Goal: Task Accomplishment & Management: Complete application form

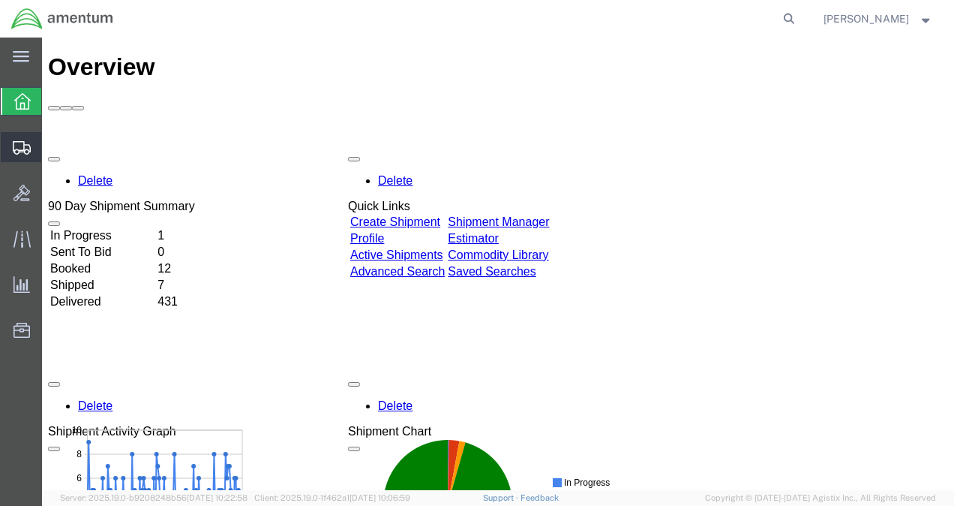
click at [0, 0] on span "Shipment Manager" at bounding box center [0, 0] width 0 height 0
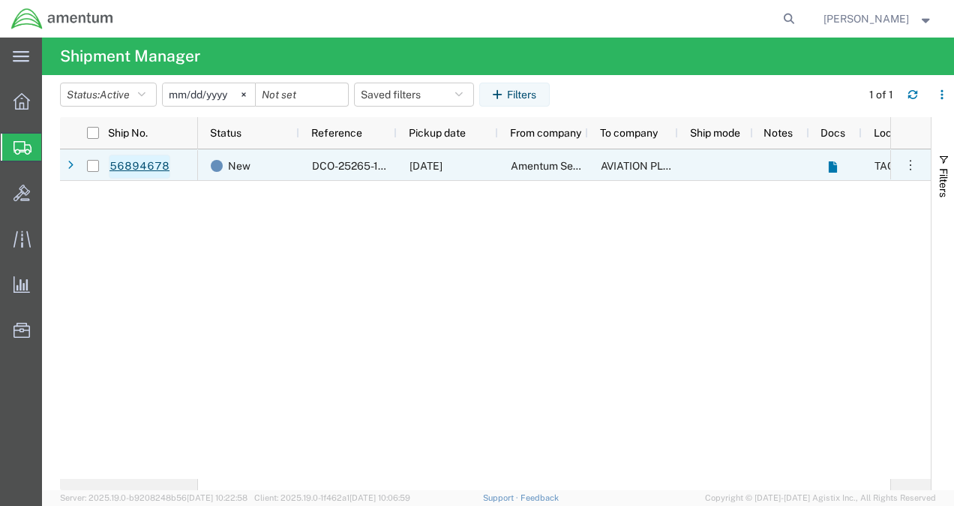
click at [125, 158] on link "56894678" at bounding box center [140, 167] width 62 height 24
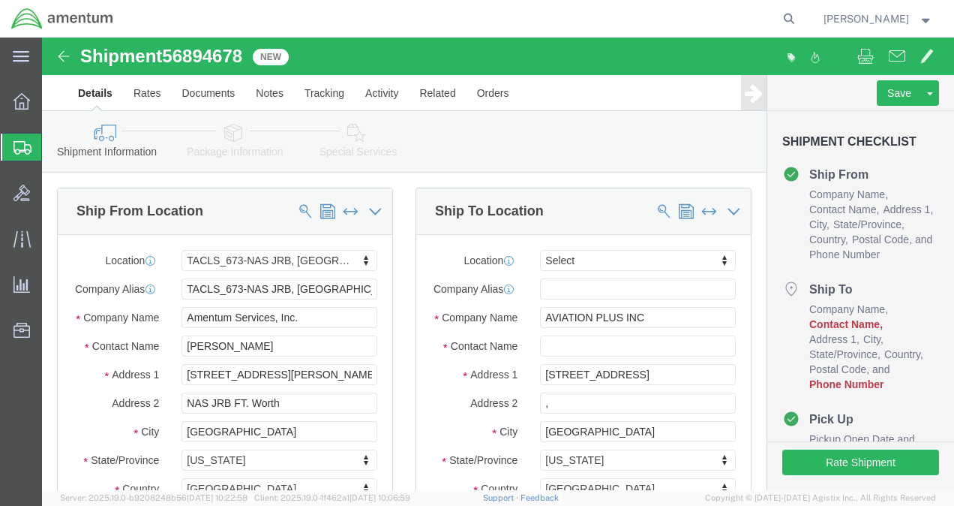
select select "42735"
select select
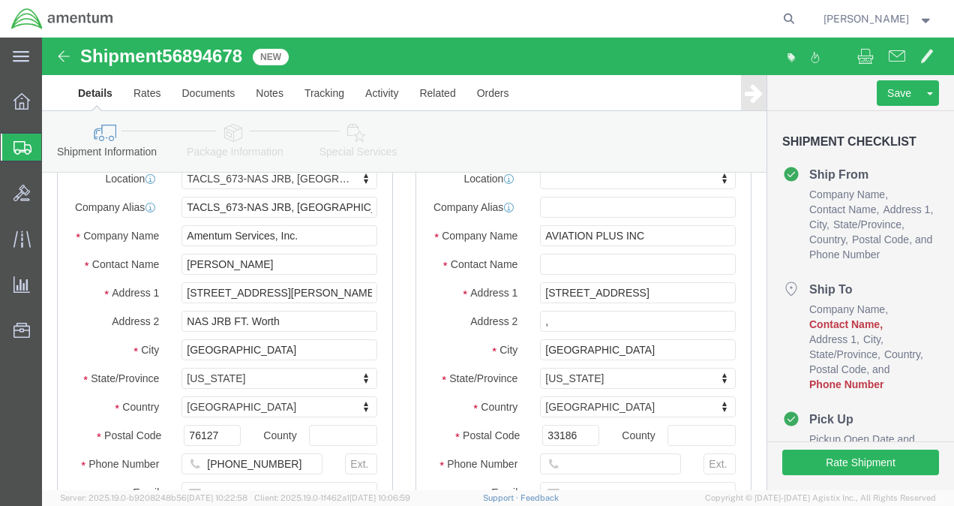
scroll to position [150, 0]
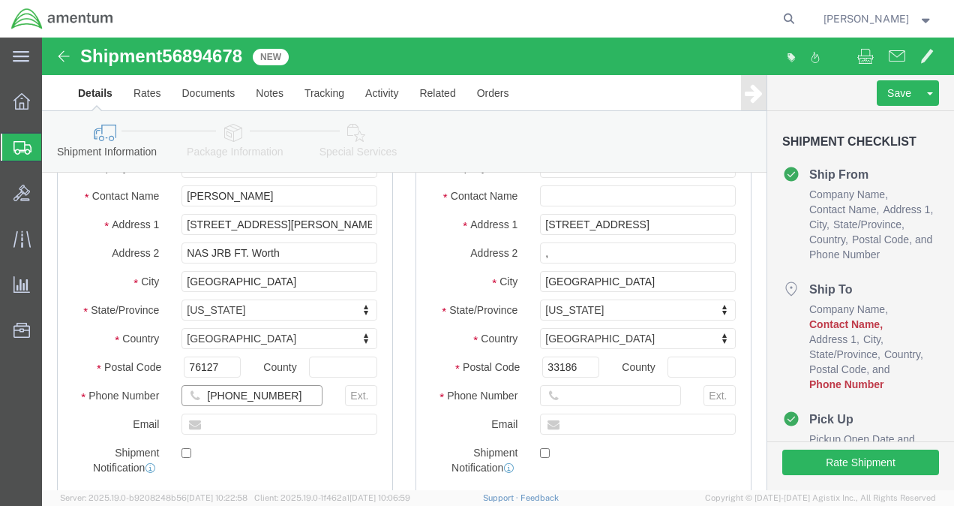
click input "[PHONE_NUMBER]"
type input "[PHONE_NUMBER]"
click div "Location My Profile Location [PHONE_NUMBER] [PHONE_NUMBER] [PHONE_NUMBER] [PHON…"
click input ","
click input "text"
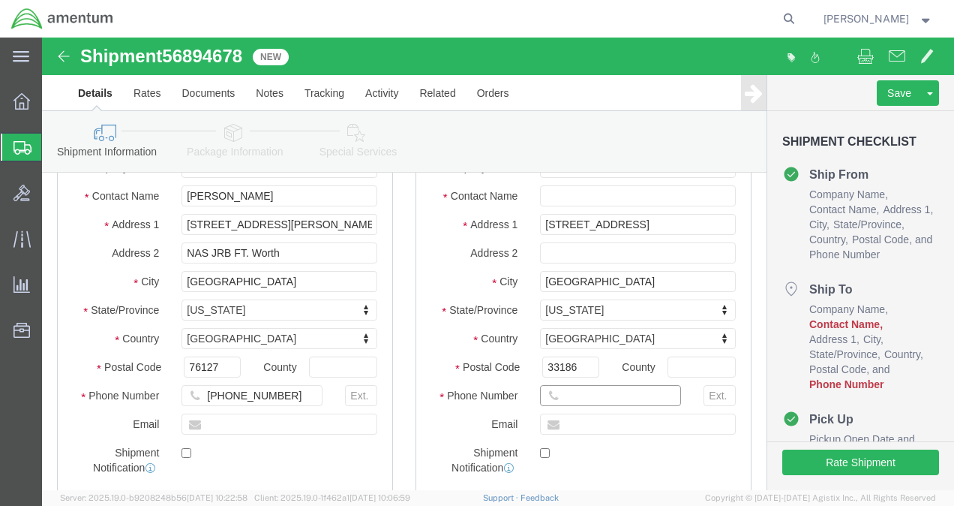
click input "text"
type input "[PHONE_NUMBER]"
click input "text"
click label "Email"
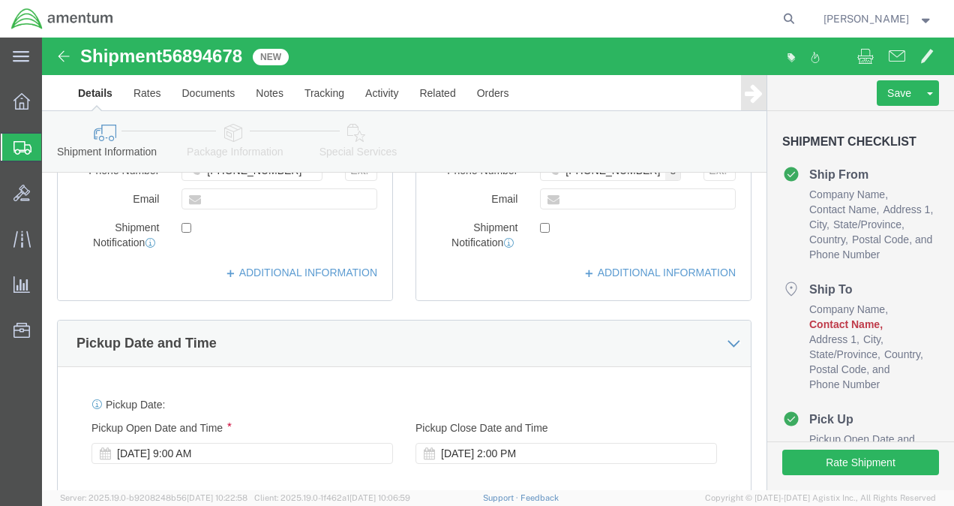
scroll to position [0, 0]
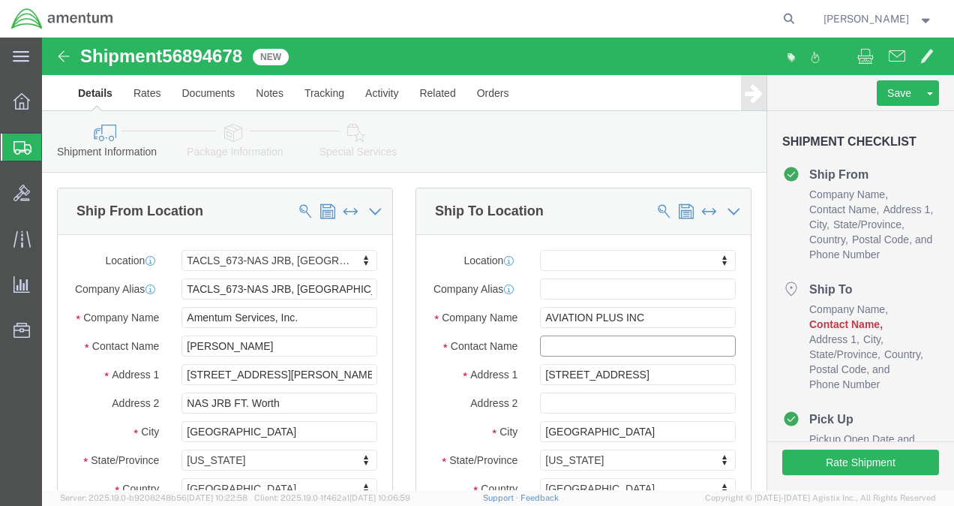
click input "text"
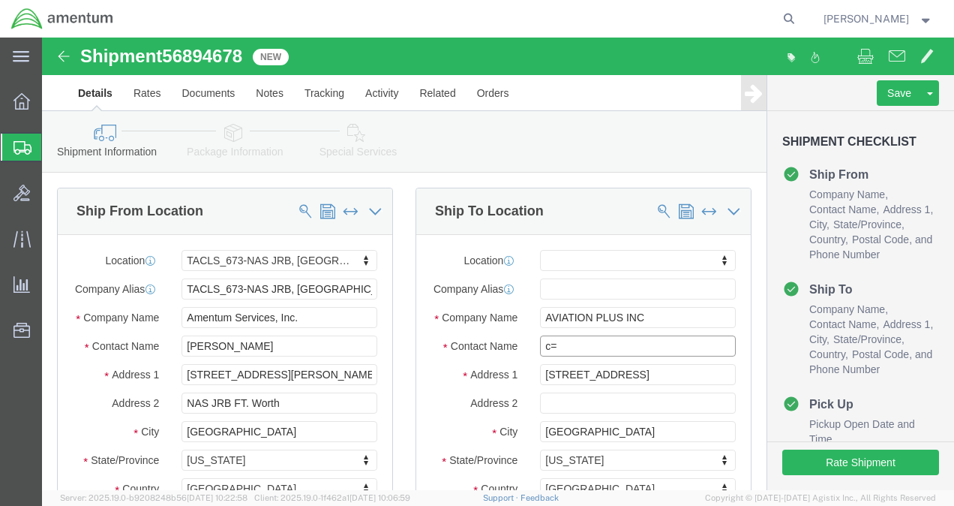
type input "c"
type input "CORE REPAIR"
click label "Company Name"
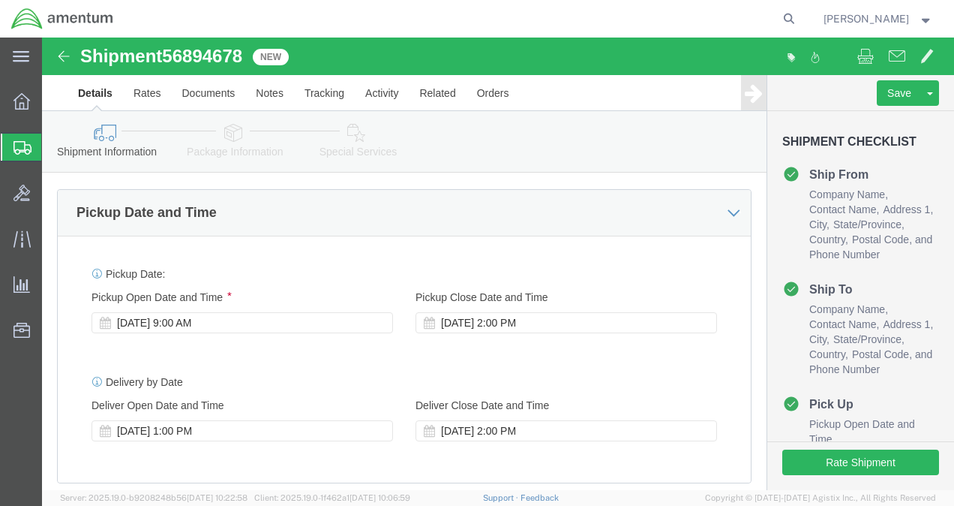
scroll to position [600, 0]
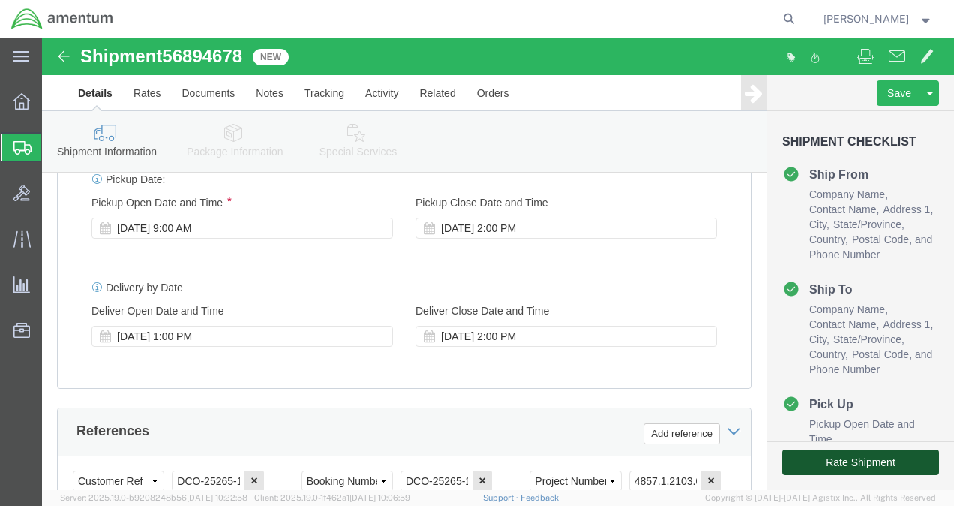
click button "Rate Shipment"
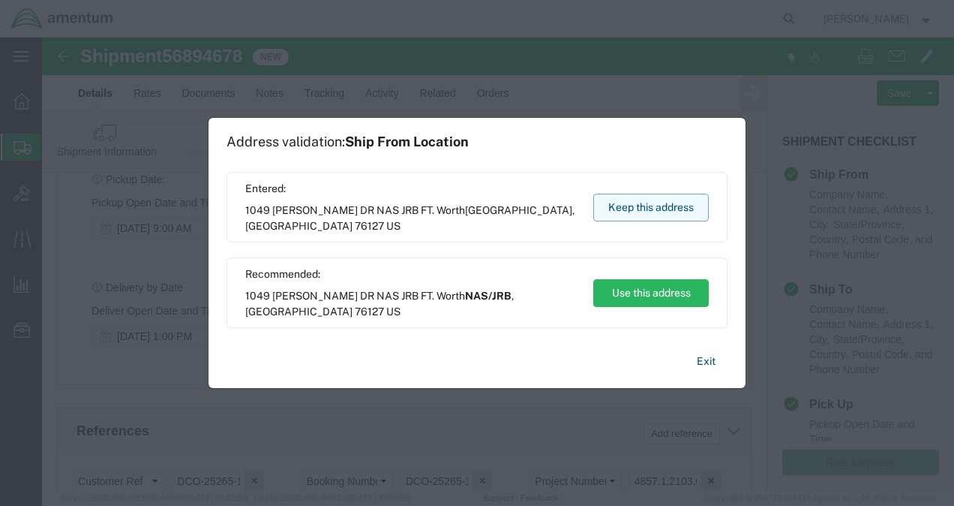
click at [672, 207] on button "Keep this address" at bounding box center [651, 208] width 116 height 28
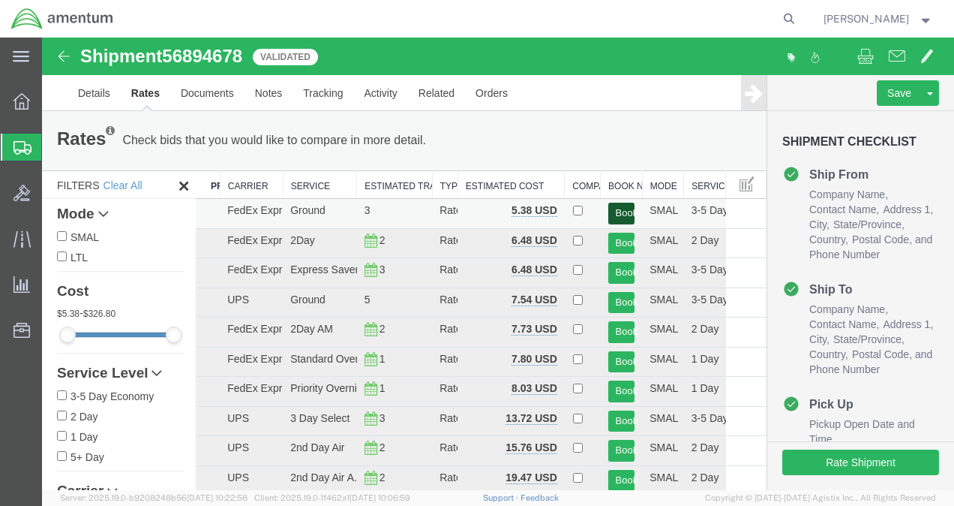
click at [617, 215] on button "Book" at bounding box center [621, 214] width 27 height 22
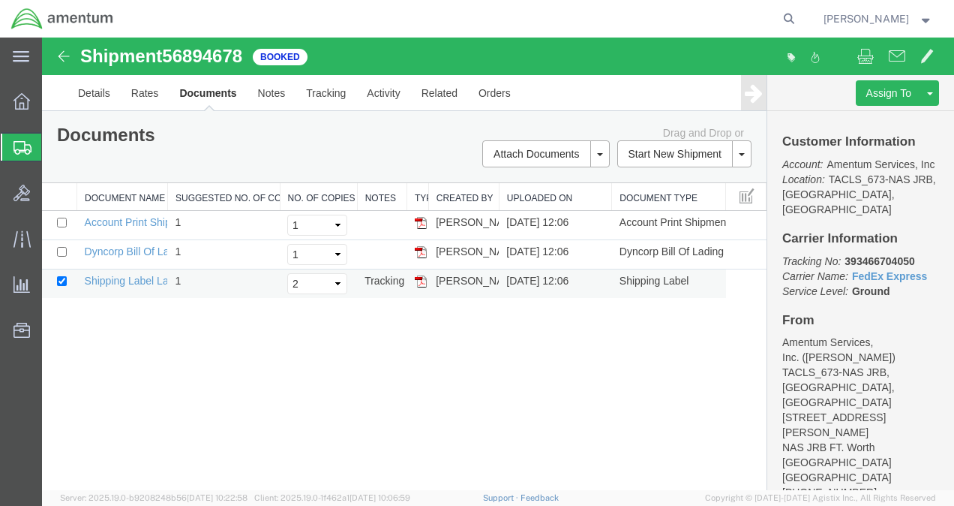
click at [425, 283] on img at bounding box center [421, 281] width 12 height 12
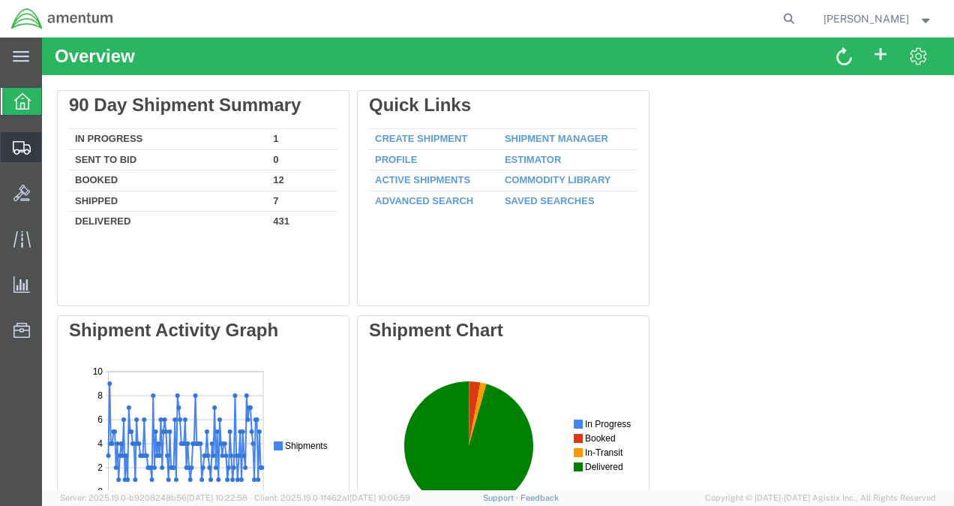
click at [0, 0] on span "Shipment Manager" at bounding box center [0, 0] width 0 height 0
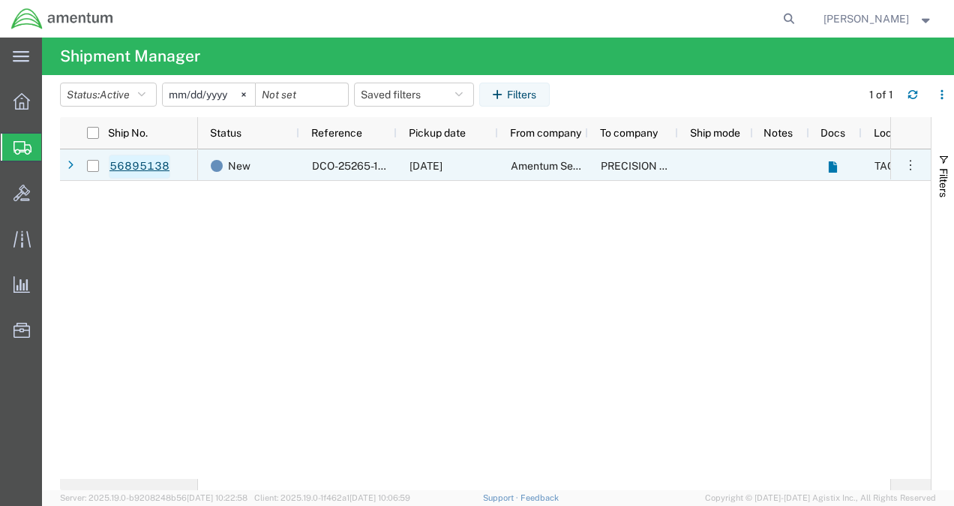
click at [147, 158] on link "56895138" at bounding box center [140, 167] width 62 height 24
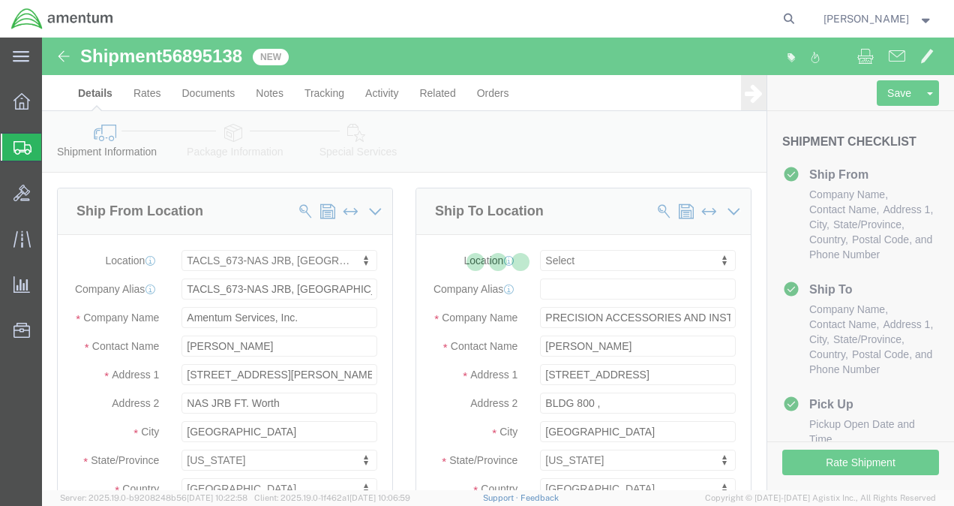
select select "42735"
select select
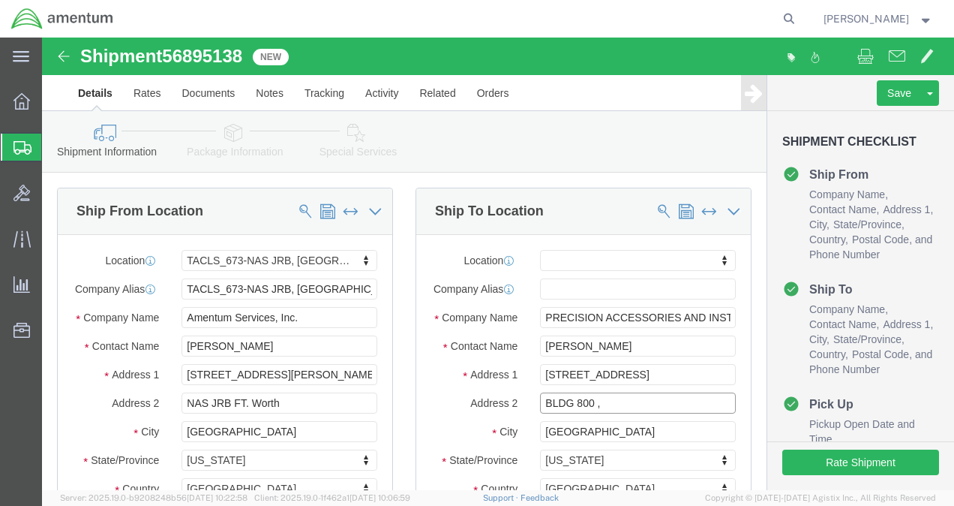
click input "BLDG 800 ,"
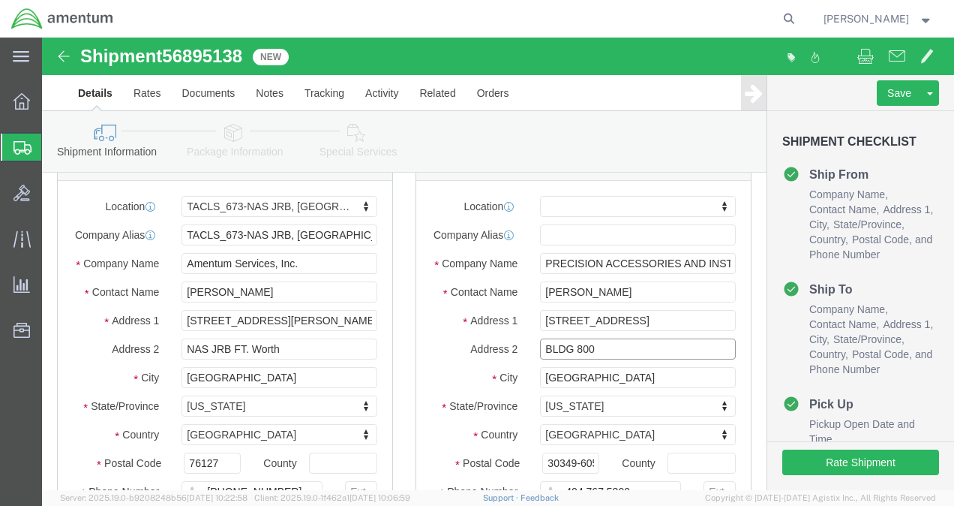
scroll to position [150, 0]
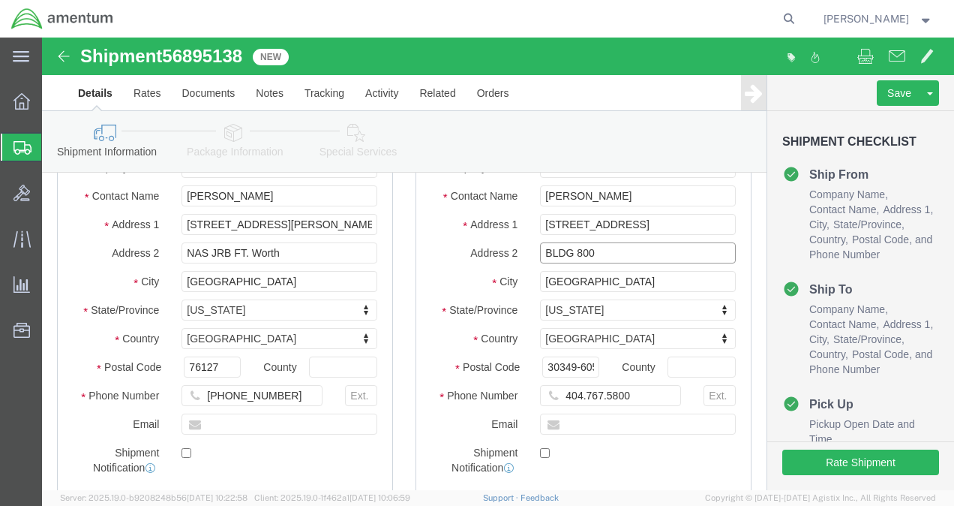
type input "BLDG 800"
click input "404.767.5800"
click input "404.767-5800"
type input "[PHONE_NUMBER]"
click label
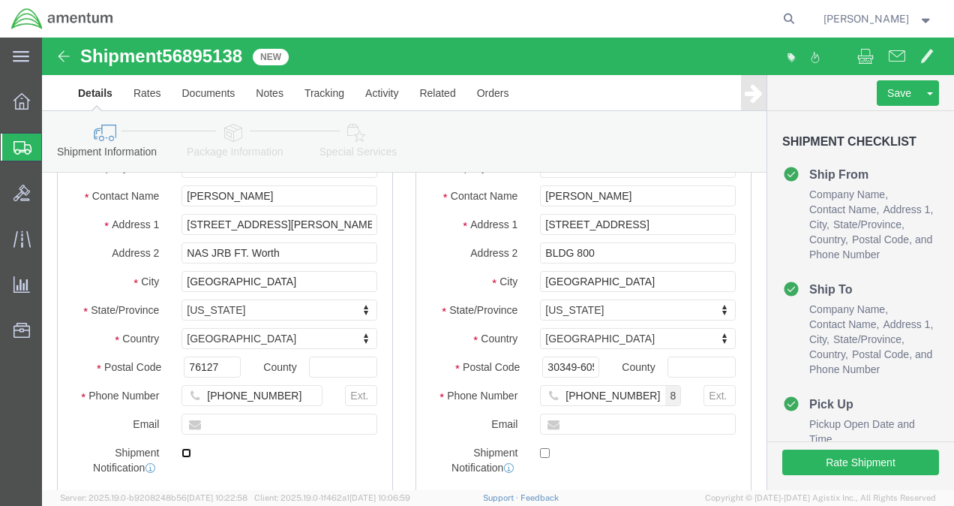
click input "checkbox"
checkbox input "true"
click input "[PHONE_NUMBER]"
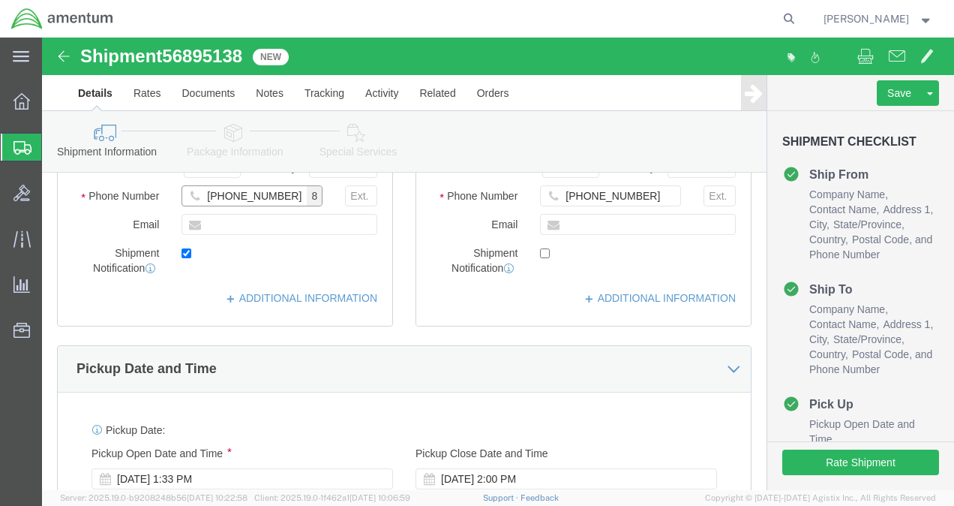
scroll to position [450, 0]
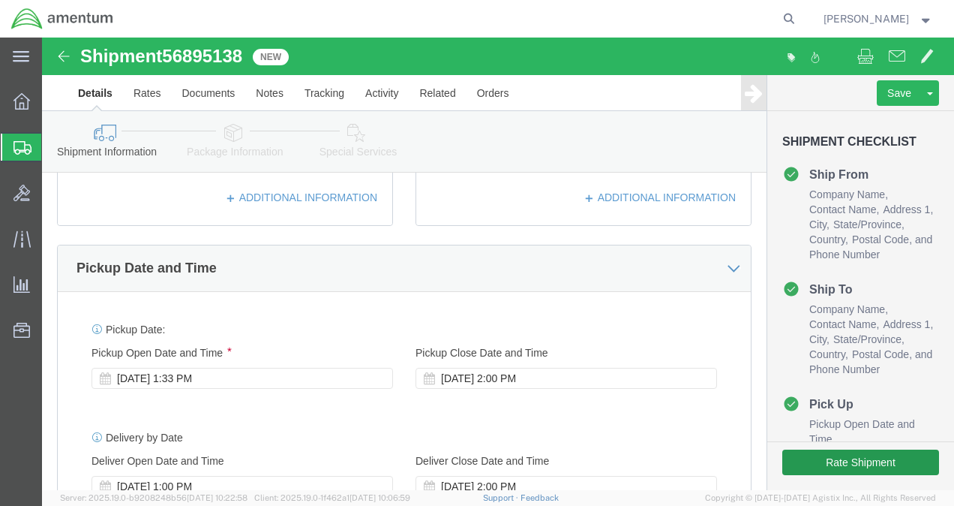
type input "[PHONE_NUMBER]"
click button "Rate Shipment"
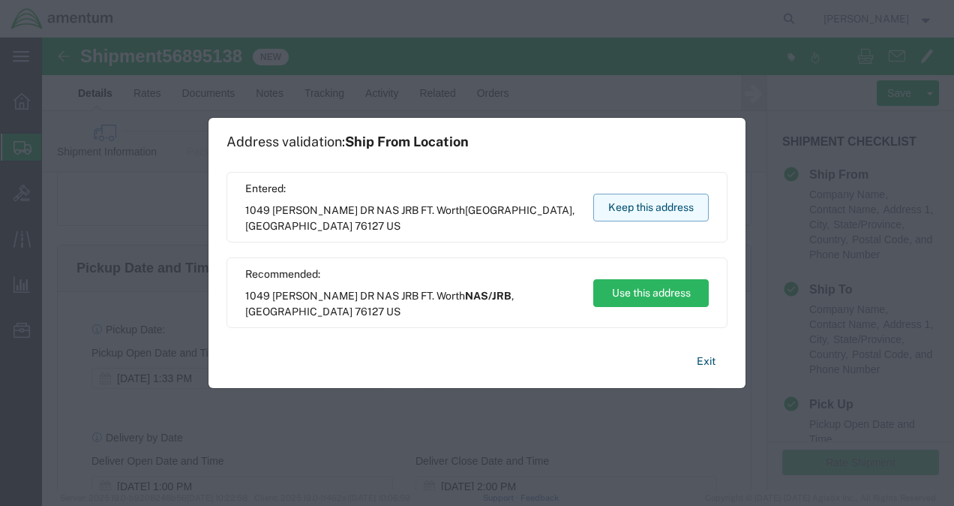
click at [697, 203] on button "Keep this address" at bounding box center [651, 208] width 116 height 28
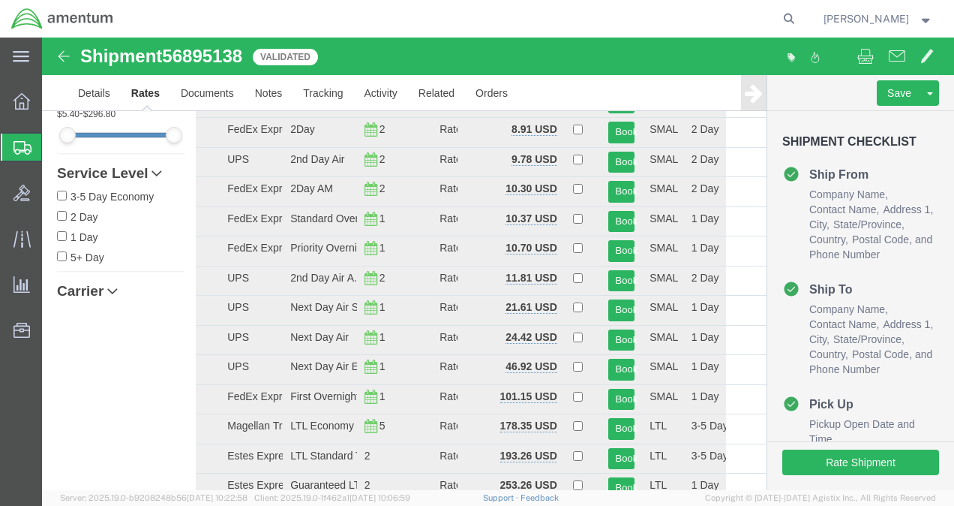
scroll to position [26, 0]
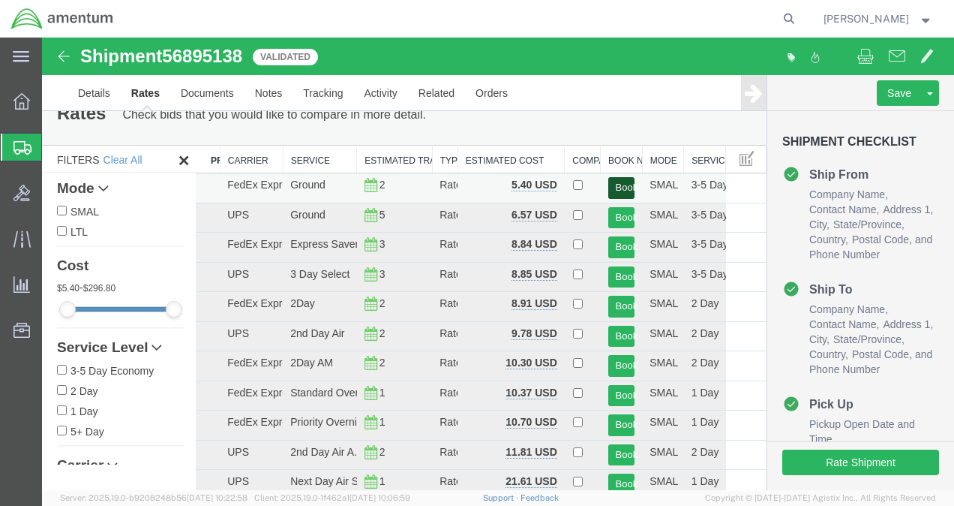
click at [614, 183] on button "Book" at bounding box center [621, 188] width 27 height 22
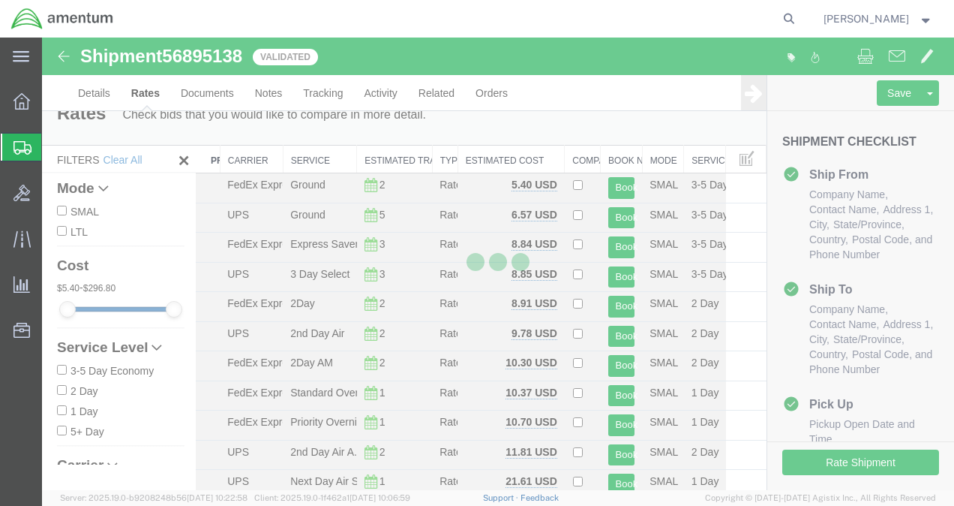
scroll to position [0, 0]
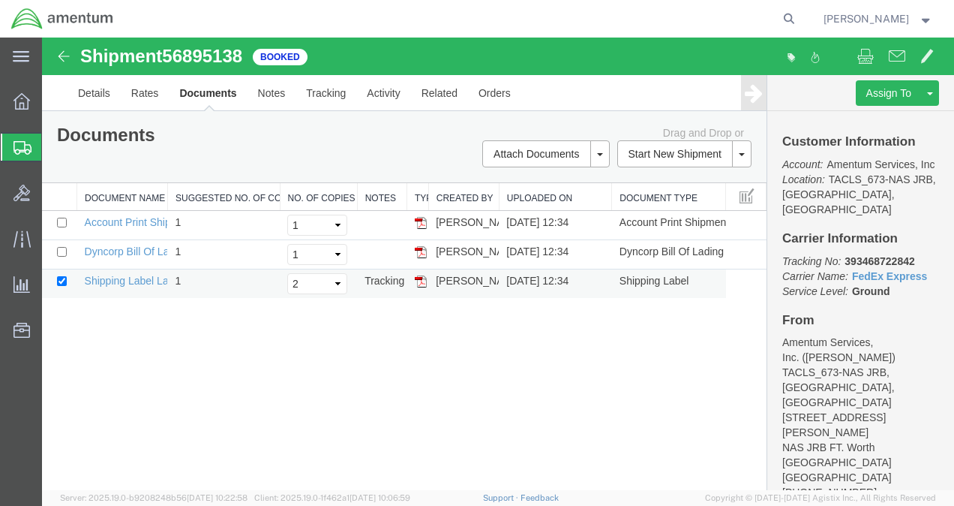
click at [422, 279] on img at bounding box center [421, 281] width 12 height 12
click at [927, 19] on strong "button" at bounding box center [927, 18] width 14 height 5
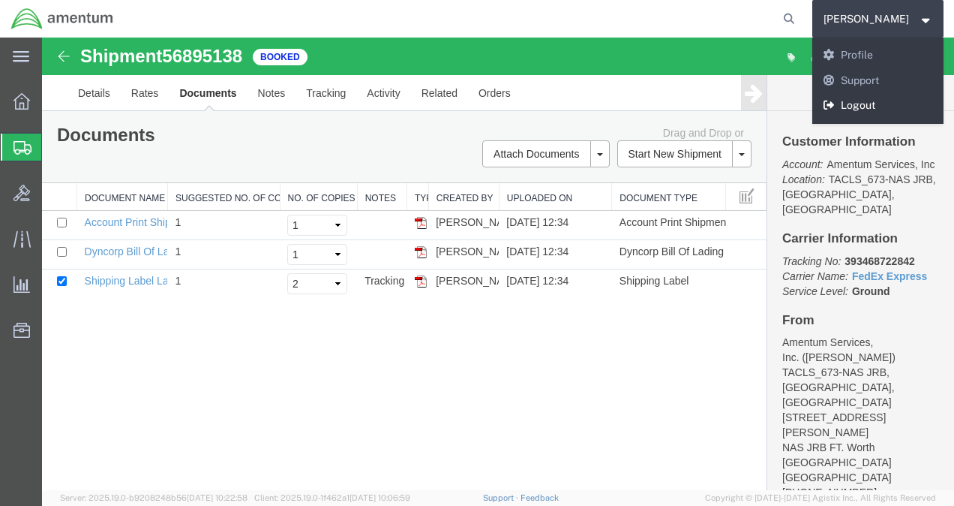
click at [883, 104] on link "Logout" at bounding box center [879, 106] width 132 height 26
